Goal: Navigation & Orientation: Find specific page/section

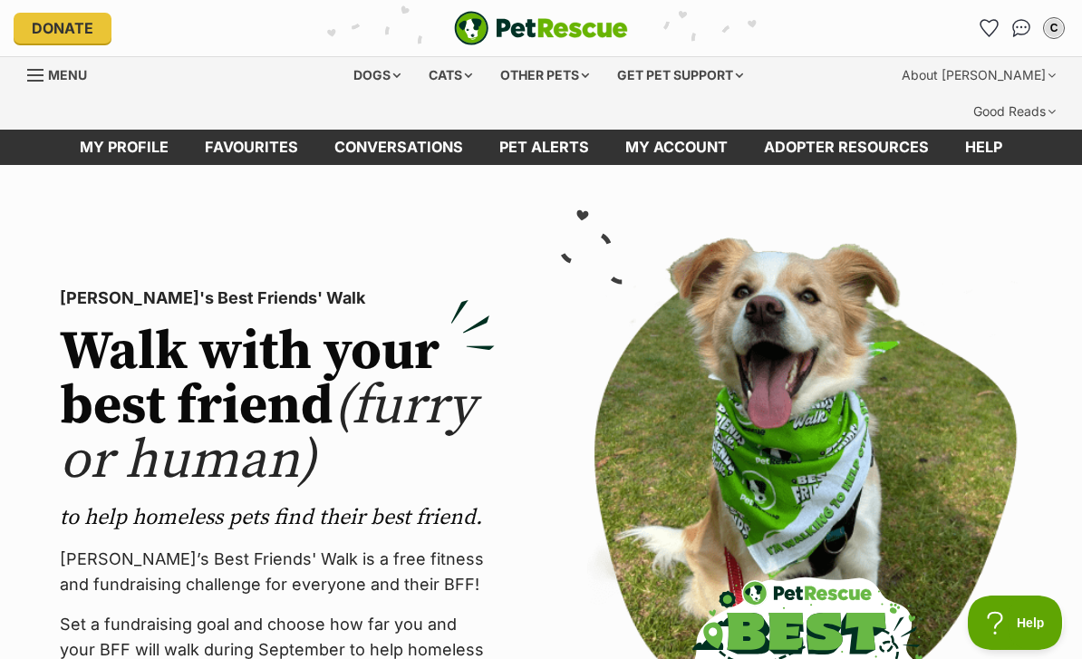
click at [271, 130] on link "Favourites" at bounding box center [252, 147] width 130 height 35
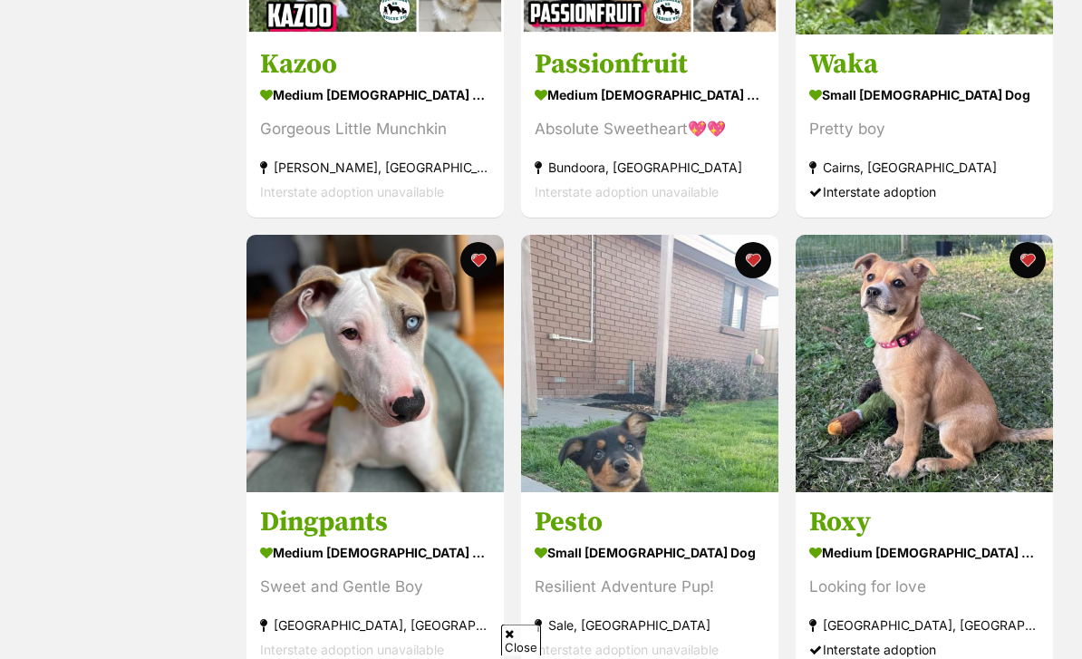
scroll to position [1089, 0]
click at [1017, 576] on div "Looking for love" at bounding box center [925, 588] width 230 height 24
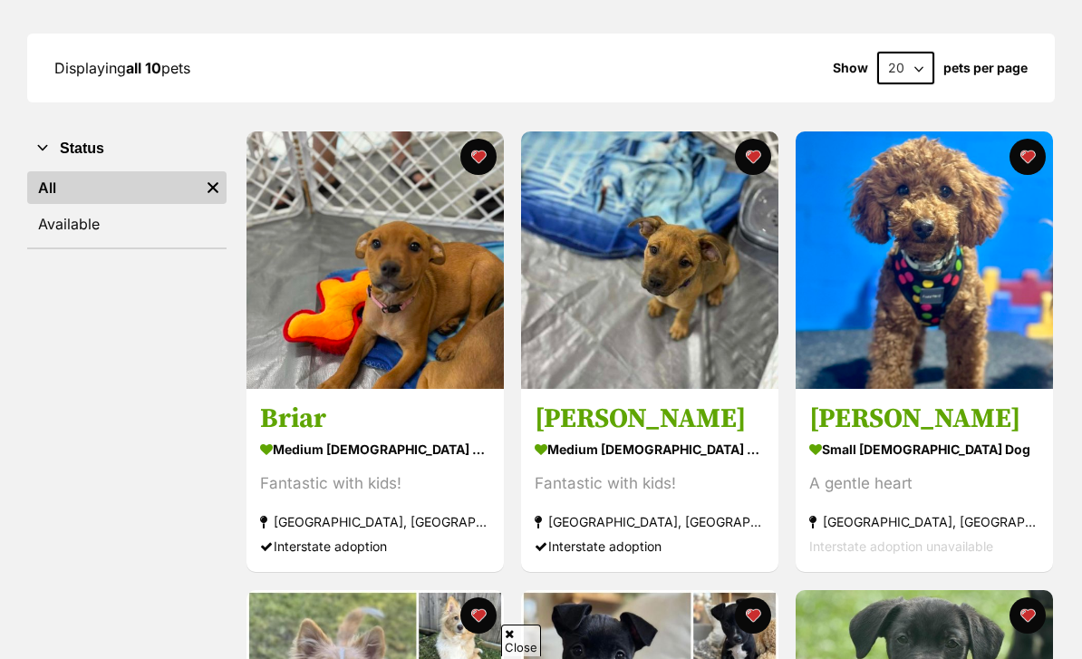
scroll to position [286, 0]
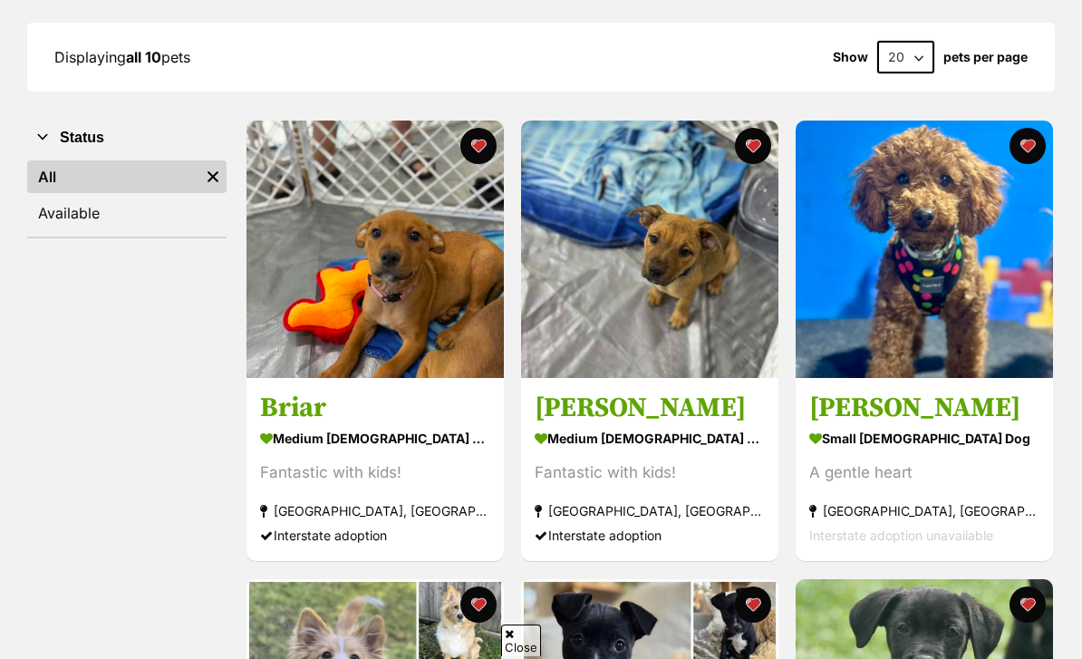
click at [876, 392] on h3 "[PERSON_NAME]" at bounding box center [925, 409] width 230 height 34
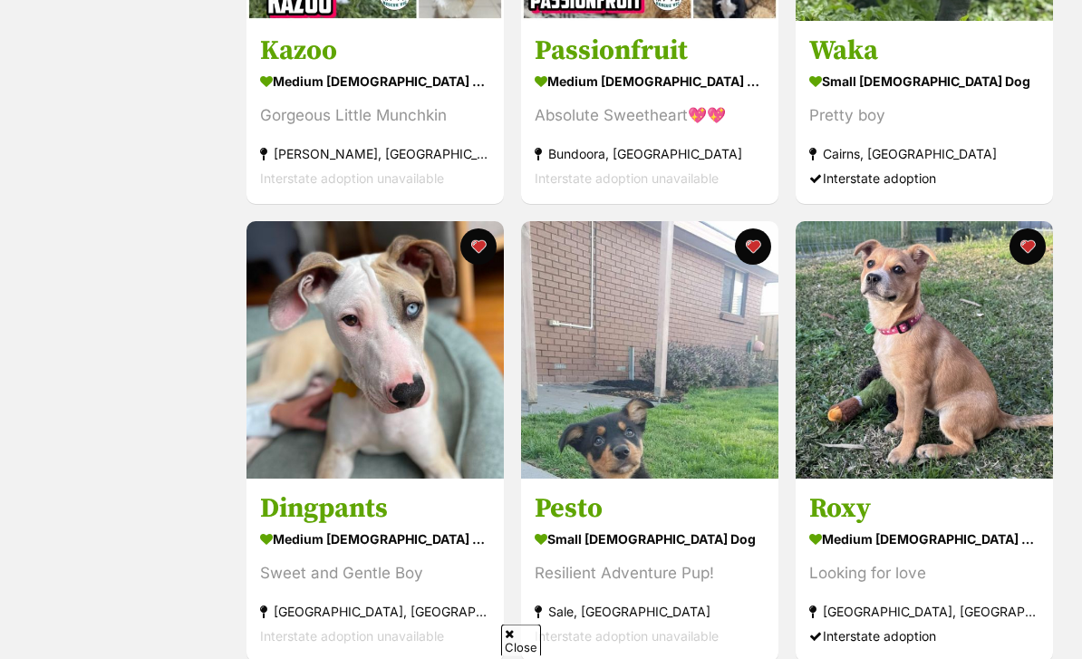
scroll to position [1135, 0]
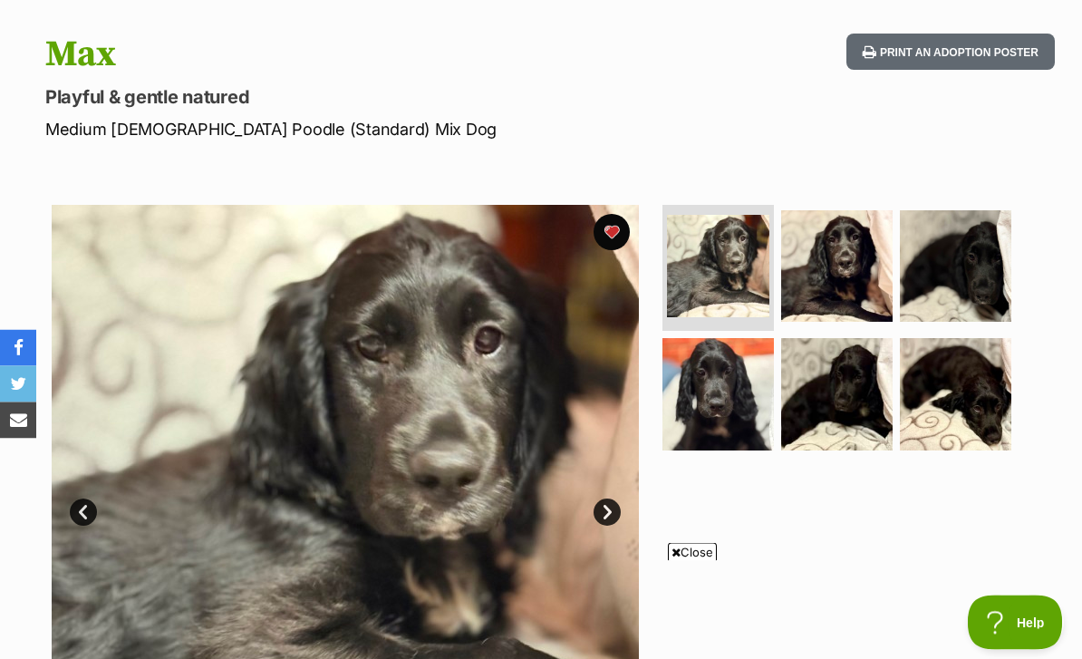
scroll to position [206, 0]
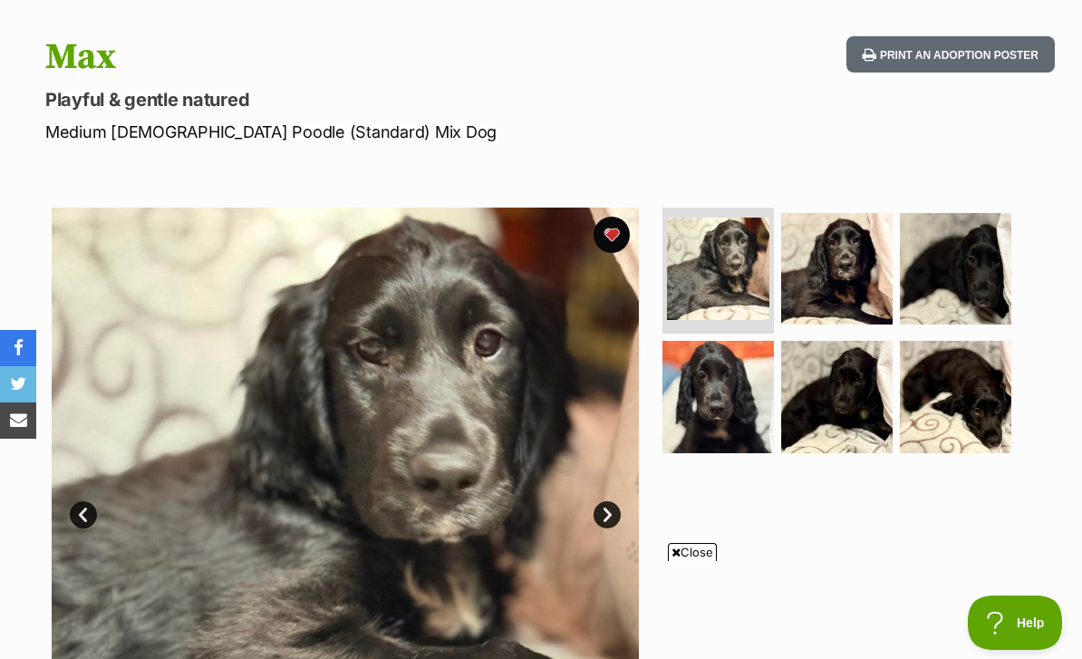
click at [626, 449] on img at bounding box center [345, 501] width 587 height 587
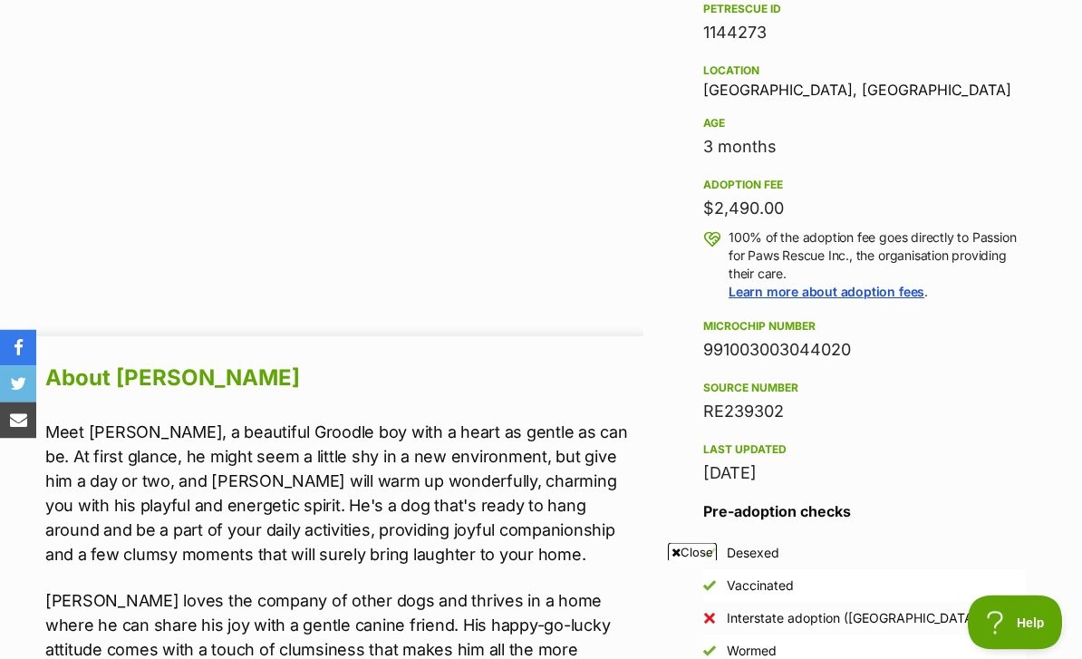
scroll to position [1285, 0]
